Goal: Information Seeking & Learning: Learn about a topic

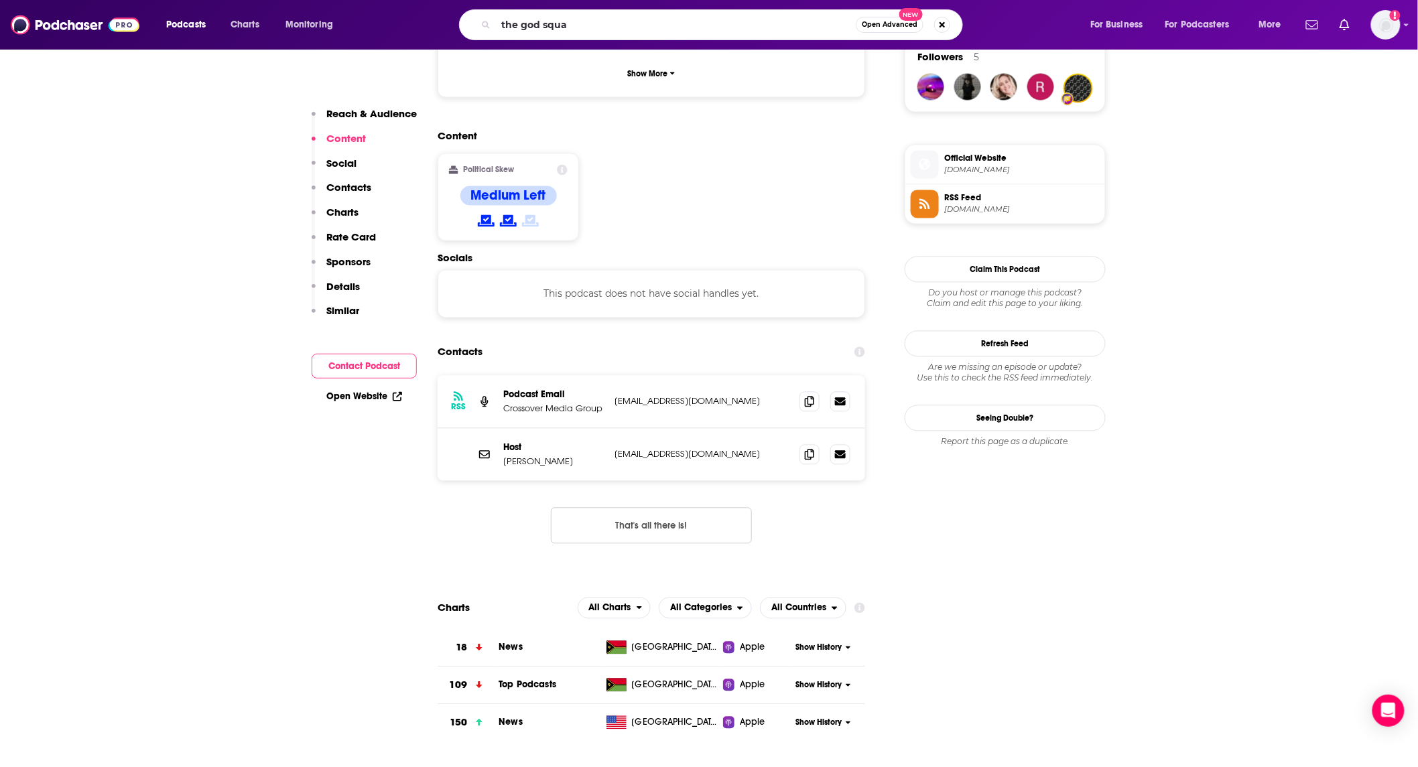
type input "the [DEMOGRAPHIC_DATA] squad"
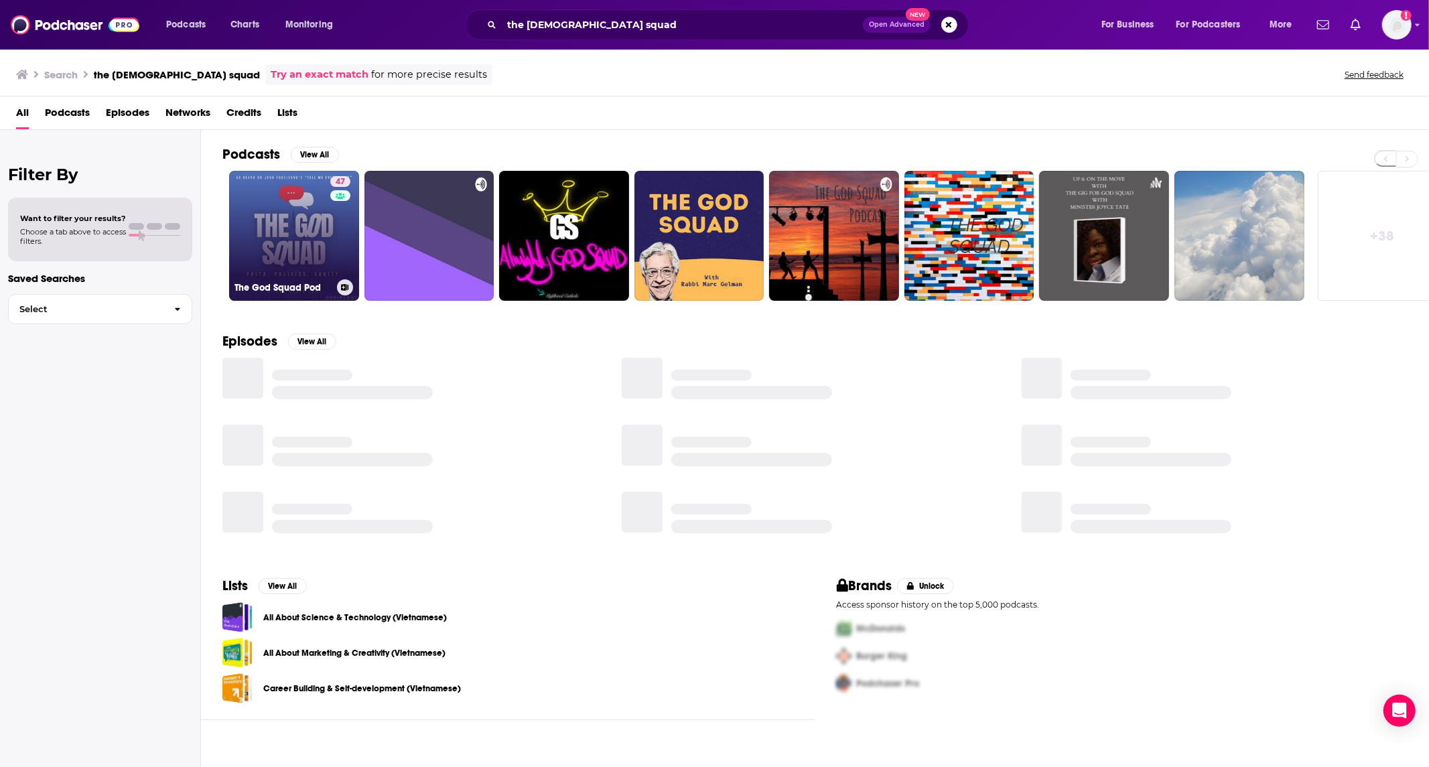
click at [271, 229] on link "47 The God Squad Pod" at bounding box center [294, 236] width 130 height 130
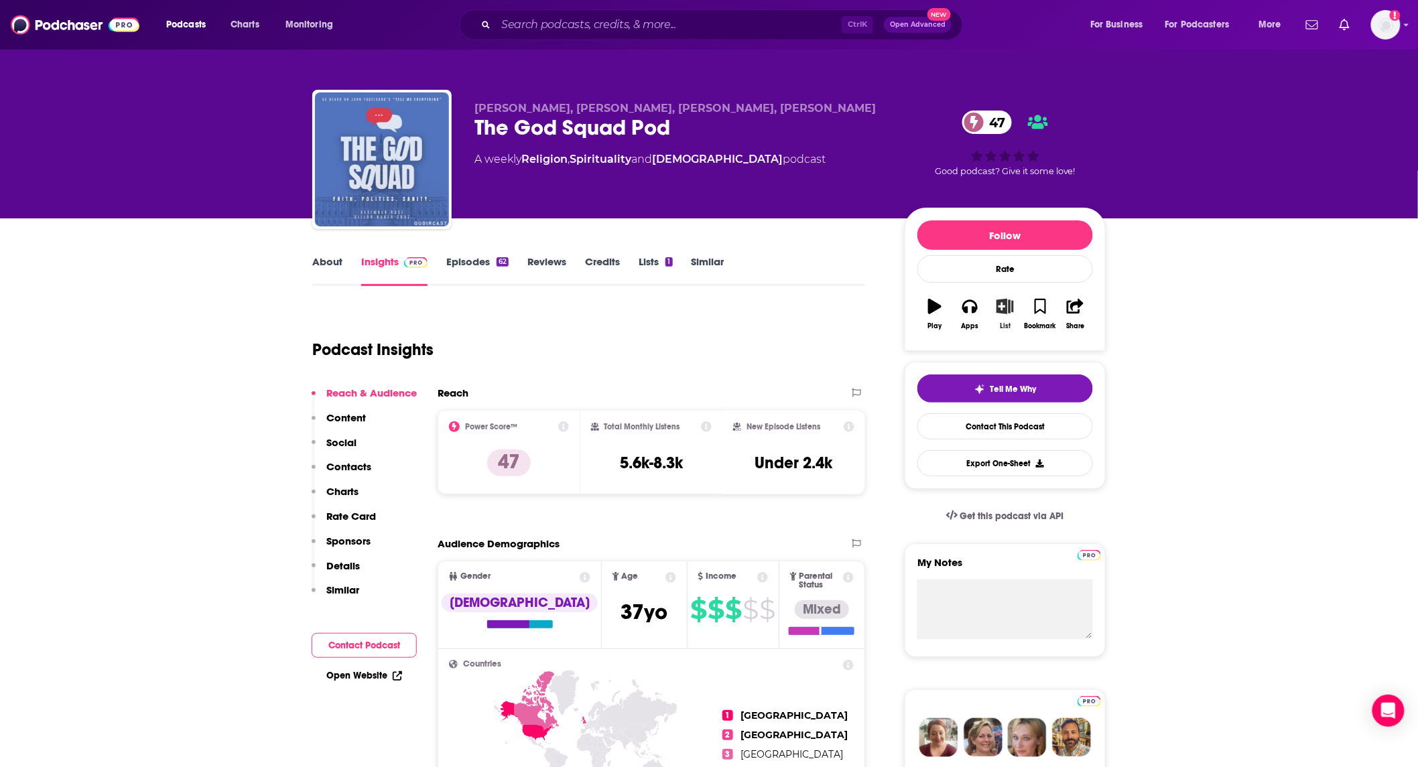
click at [1005, 308] on icon "button" at bounding box center [1004, 306] width 17 height 15
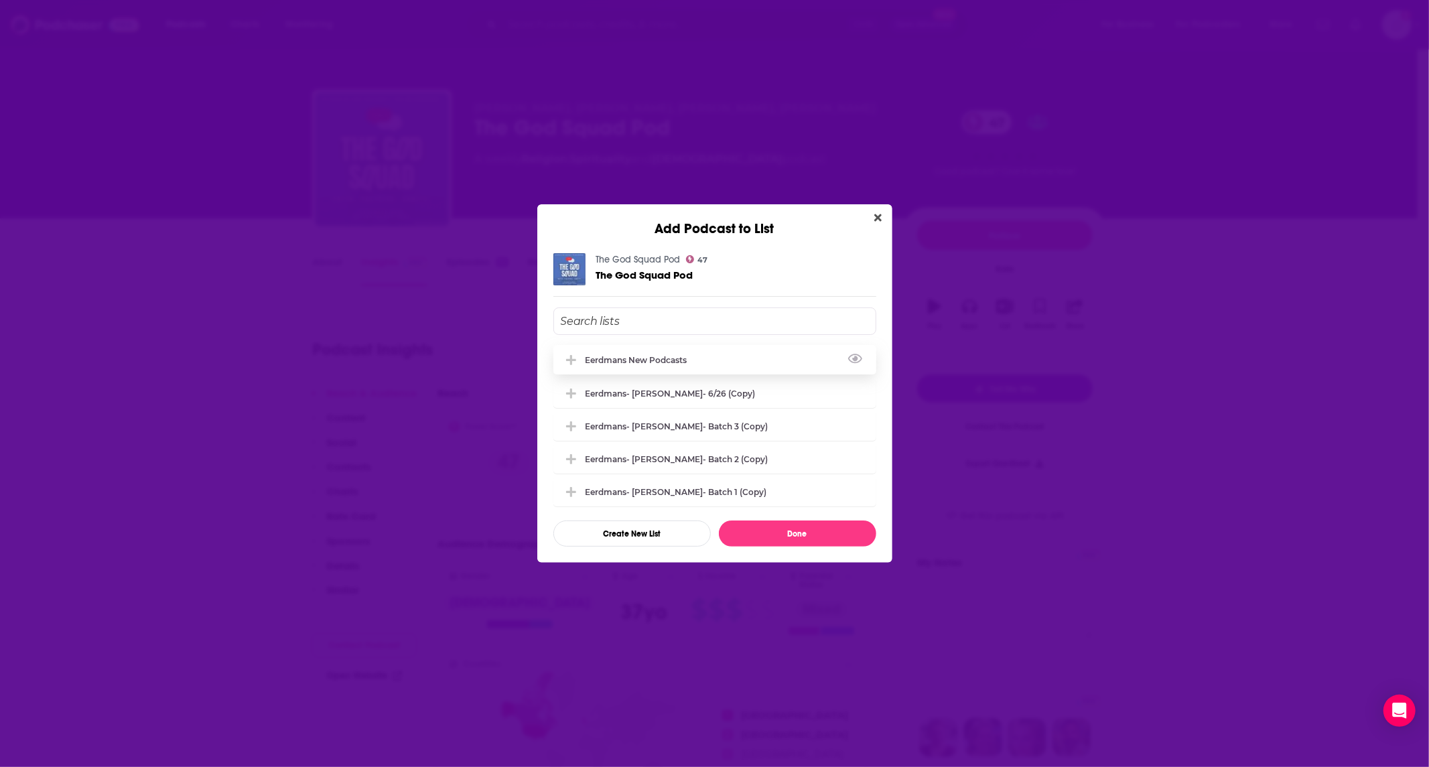
click at [719, 360] on div "Eerdmans new podcasts" at bounding box center [714, 359] width 323 height 29
click at [786, 528] on button "Done" at bounding box center [797, 534] width 157 height 26
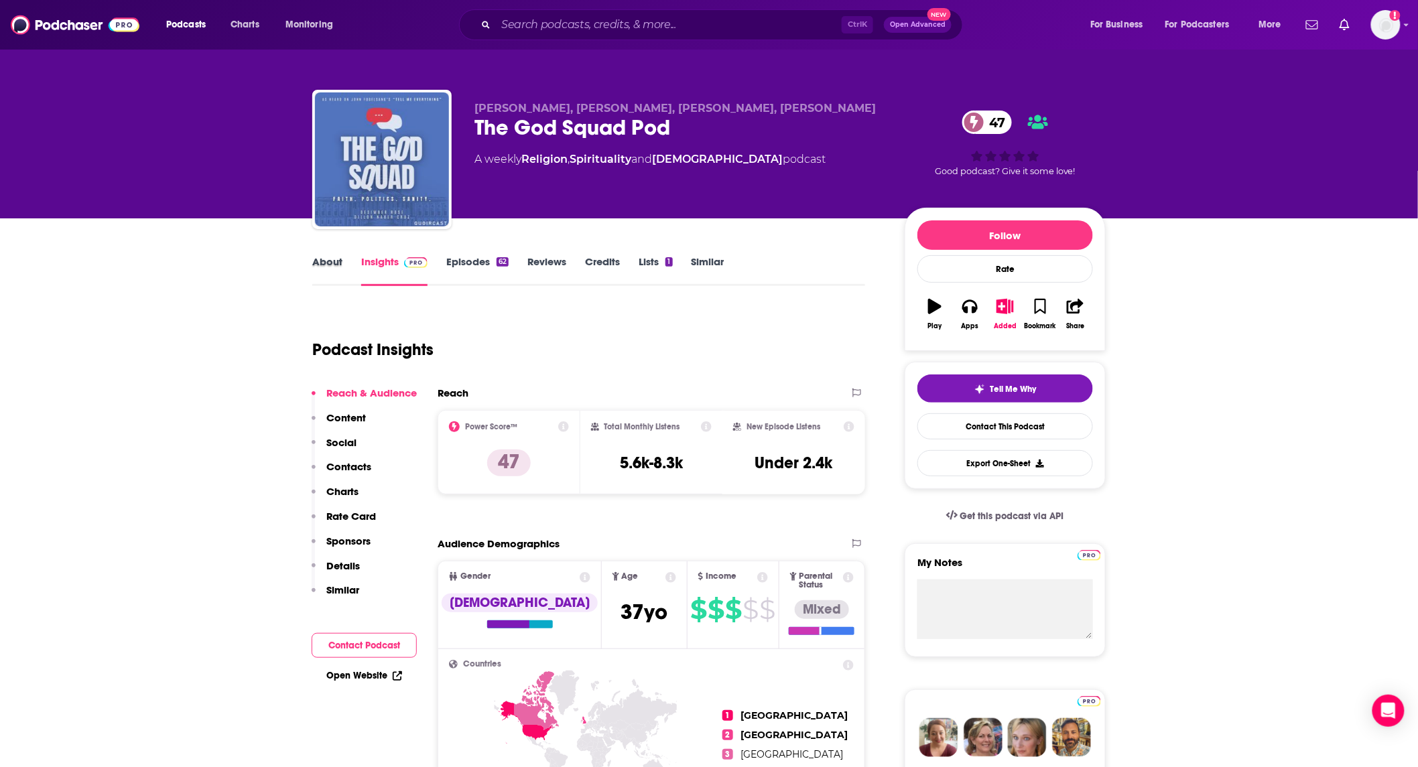
click at [350, 262] on div "About" at bounding box center [336, 270] width 49 height 31
click at [335, 260] on link "About" at bounding box center [327, 270] width 30 height 31
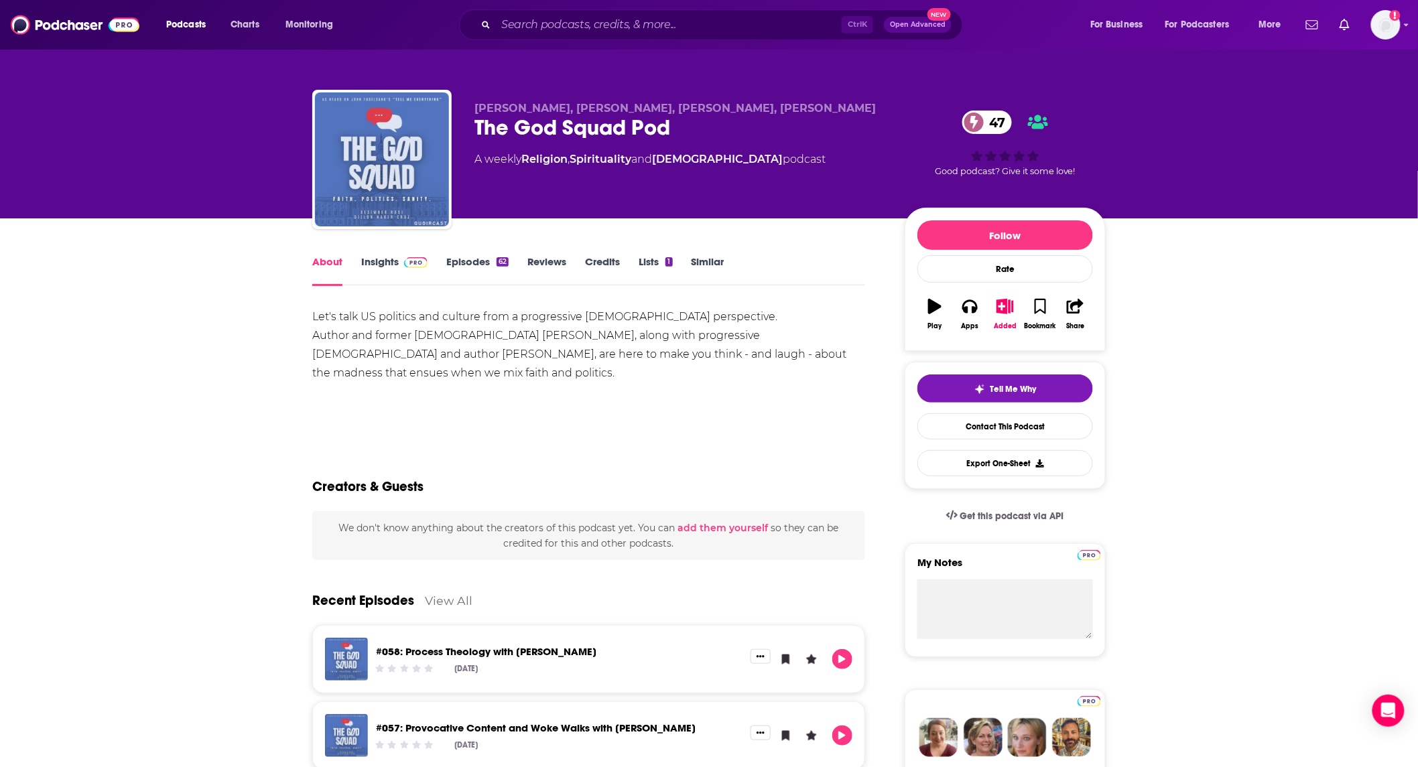
click at [386, 267] on link "Insights" at bounding box center [394, 270] width 66 height 31
